Goal: Browse casually: Explore the website without a specific task or goal

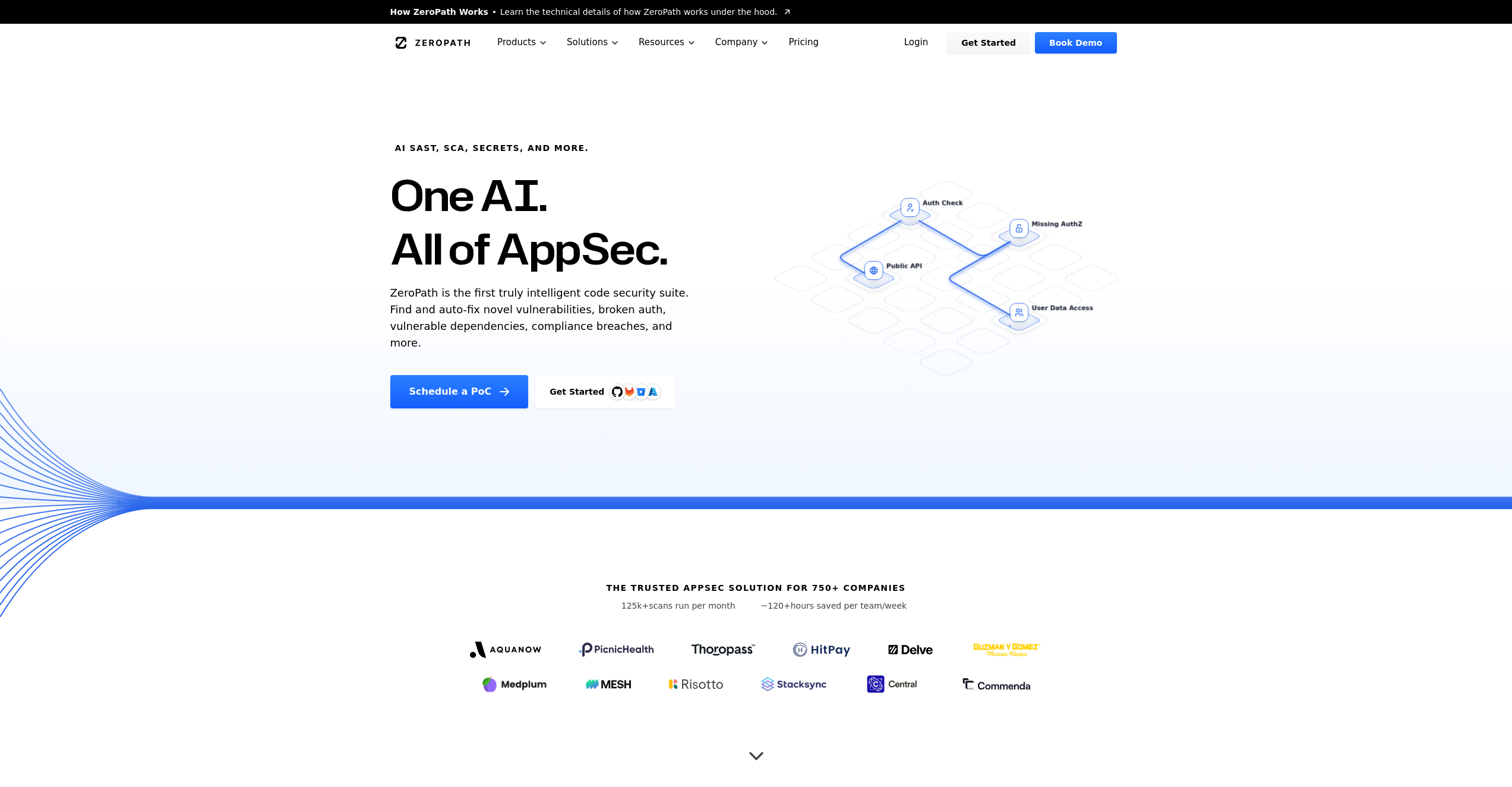
click at [502, 300] on p "ZeroPath is the first truly intelligent code security suite. Find and auto-fix …" at bounding box center [542, 317] width 304 height 67
click at [495, 334] on p "ZeroPath is the first truly intelligent code security suite. Find and auto-fix …" at bounding box center [542, 317] width 304 height 67
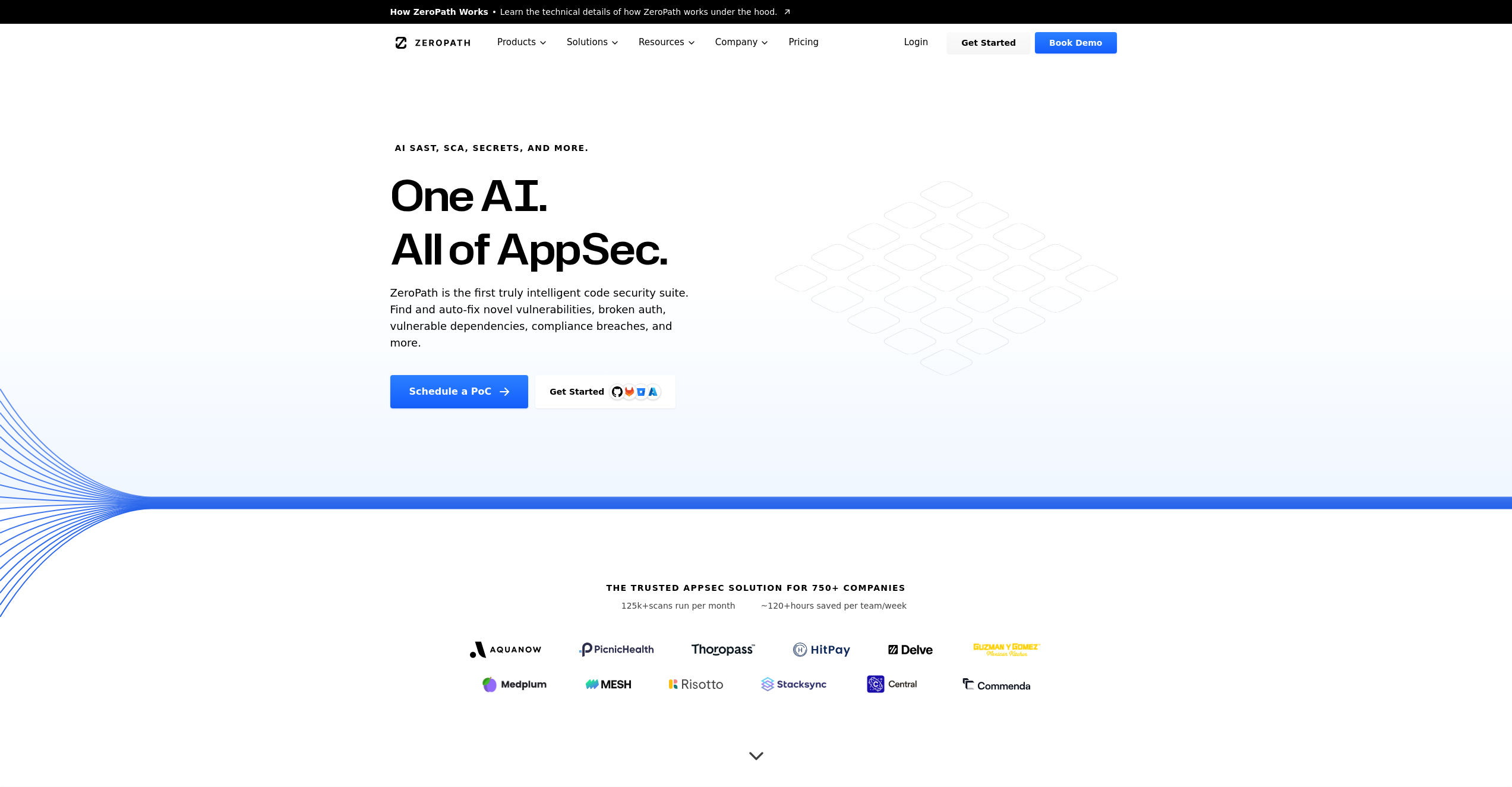
click at [495, 334] on p "ZeroPath is the first truly intelligent code security suite. Find and auto-fix …" at bounding box center [542, 317] width 304 height 67
click at [568, 418] on div "AI SAST, SCA, Secrets, and more. One AI. All of AppSec. ZeroPath is the first t…" at bounding box center [756, 282] width 1512 height 441
